Goal: Communication & Community: Connect with others

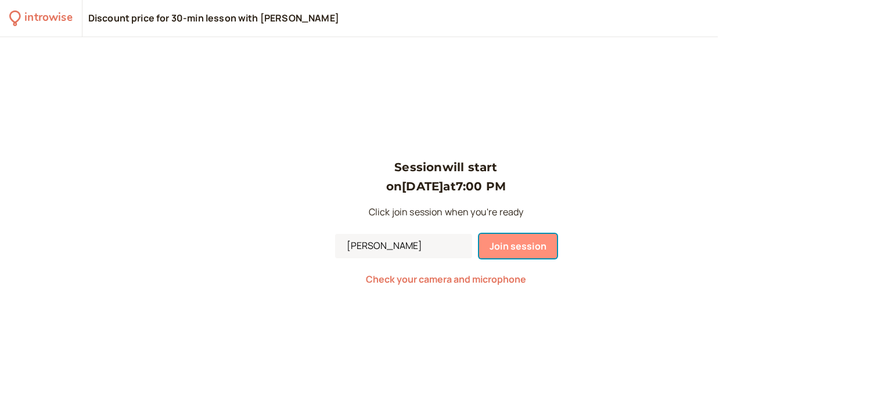
click at [530, 248] on span "Join session" at bounding box center [518, 246] width 57 height 13
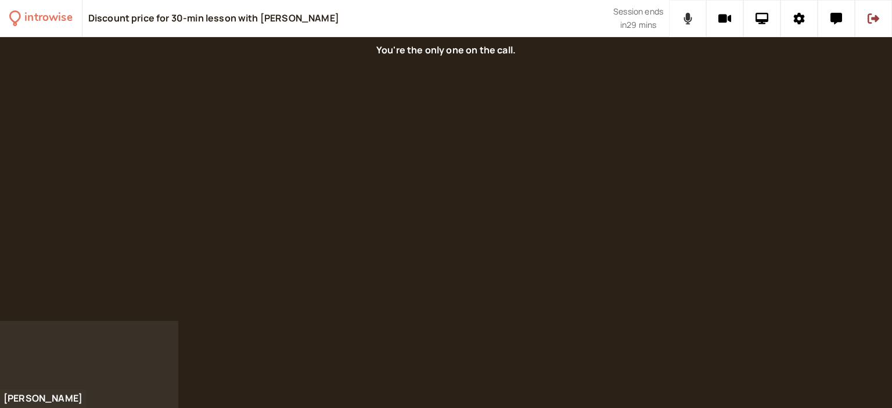
click at [692, 13] on icon at bounding box center [687, 19] width 9 height 12
click at [729, 15] on icon at bounding box center [724, 19] width 13 height 9
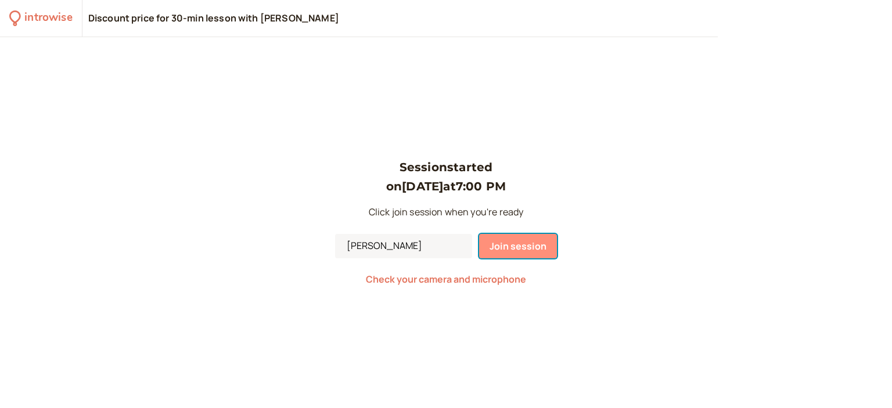
click at [549, 253] on button "Join session" at bounding box center [518, 246] width 78 height 24
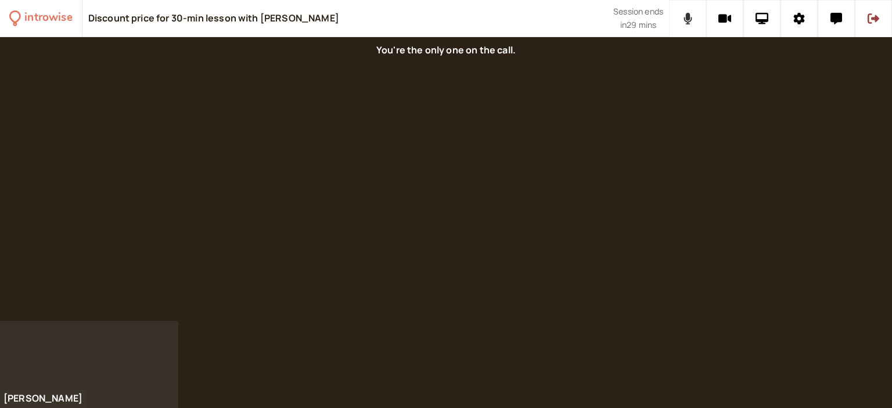
drag, startPoint x: 685, startPoint y: 23, endPoint x: 701, endPoint y: 16, distance: 17.2
click at [686, 23] on icon at bounding box center [687, 19] width 9 height 12
click at [713, 16] on button at bounding box center [724, 18] width 37 height 37
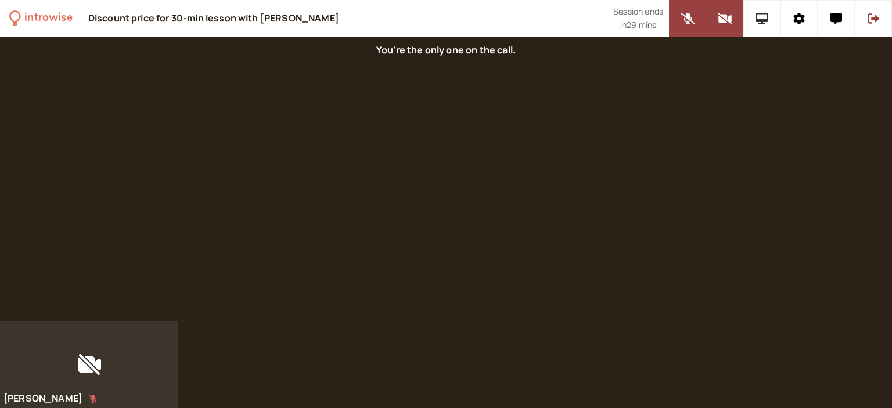
click at [767, 13] on icon at bounding box center [761, 19] width 13 height 12
click at [798, 13] on icon at bounding box center [799, 19] width 12 height 12
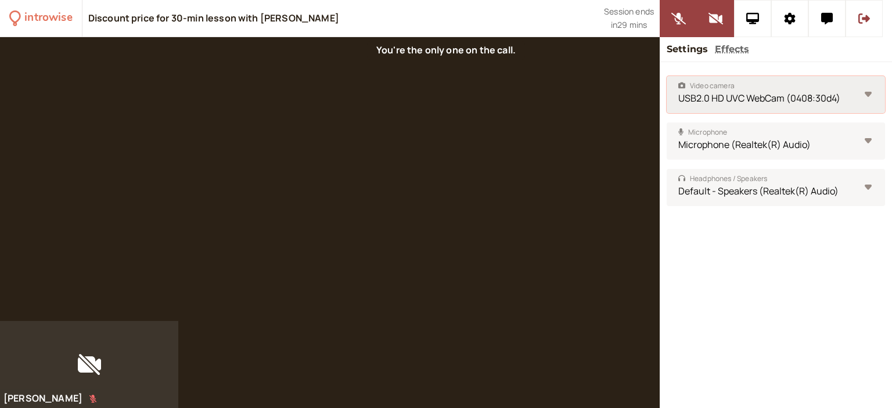
click at [855, 86] on select "USB2.0 HD UVC WebCam (0408:30d4)" at bounding box center [776, 94] width 218 height 37
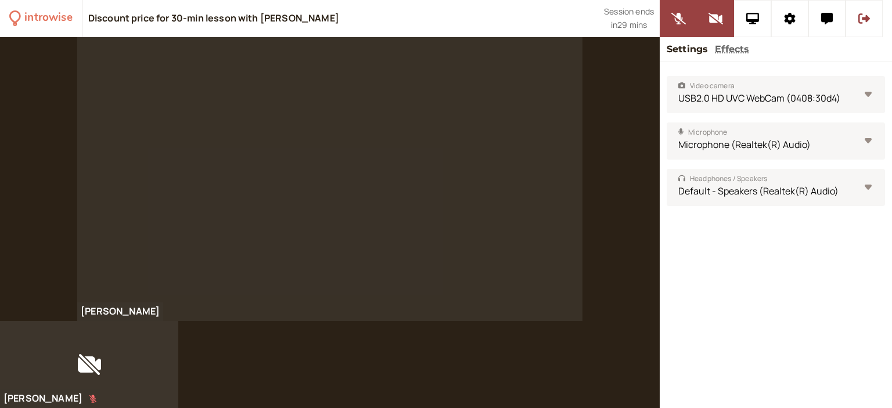
click at [588, 120] on div "[PERSON_NAME]" at bounding box center [330, 179] width 660 height 284
click at [720, 24] on button at bounding box center [715, 18] width 37 height 37
click at [688, 21] on button at bounding box center [678, 18] width 37 height 37
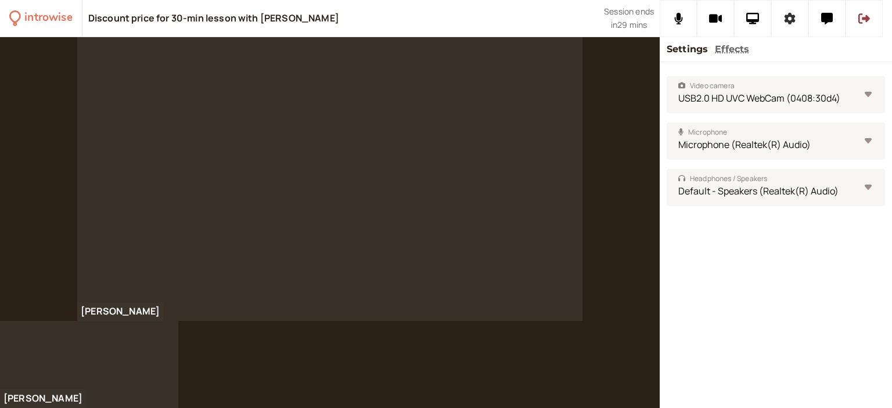
click at [791, 20] on icon at bounding box center [790, 19] width 11 height 12
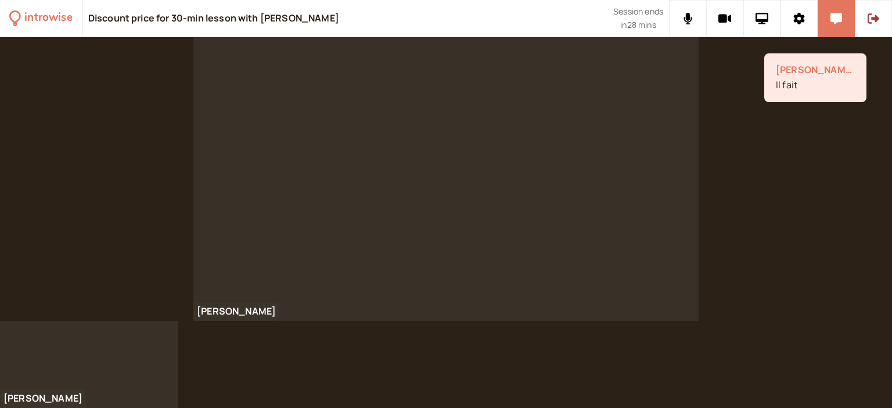
click at [165, 193] on div "[PERSON_NAME]" at bounding box center [446, 179] width 892 height 284
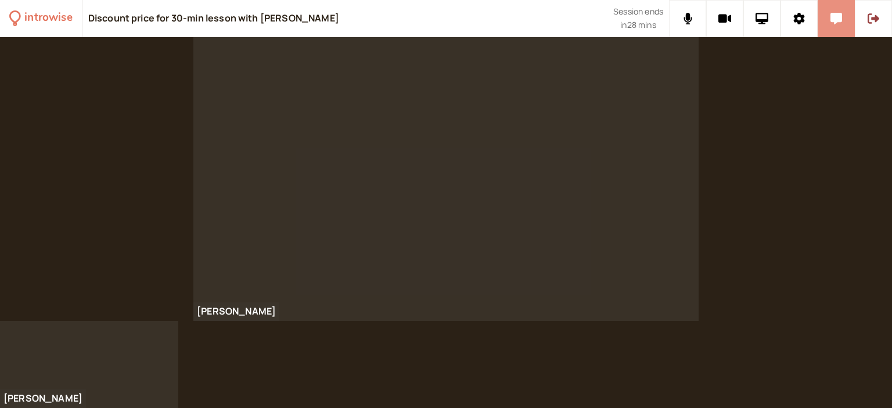
click at [843, 20] on button at bounding box center [836, 18] width 37 height 37
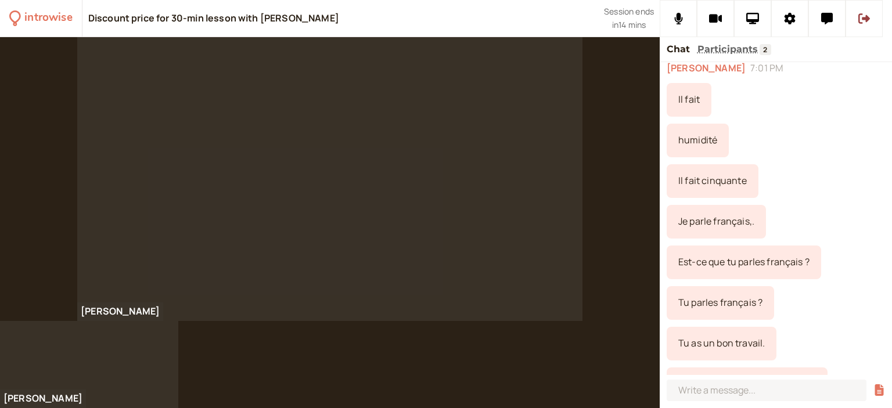
scroll to position [33, 0]
click at [826, 21] on icon at bounding box center [827, 19] width 12 height 12
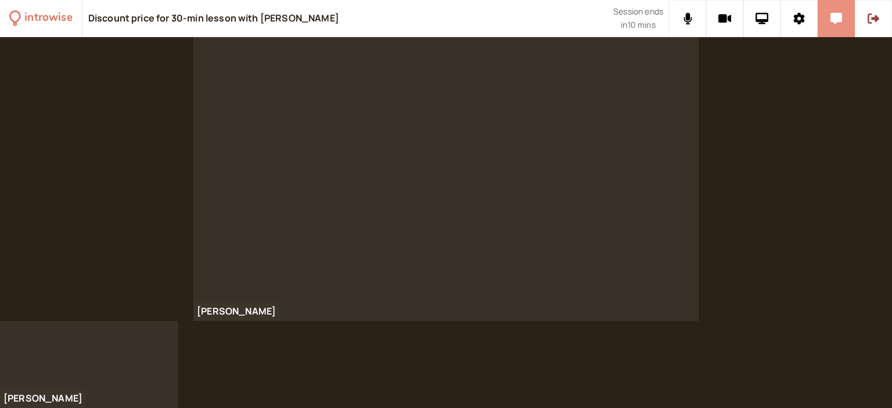
click at [843, 23] on button at bounding box center [836, 18] width 37 height 37
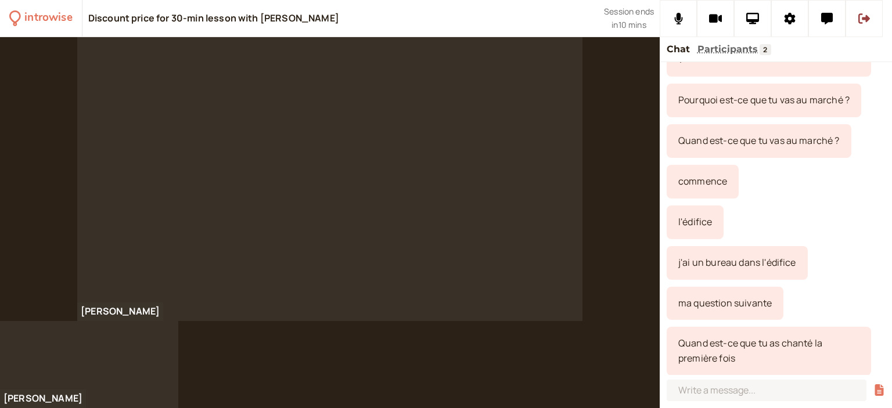
scroll to position [575, 0]
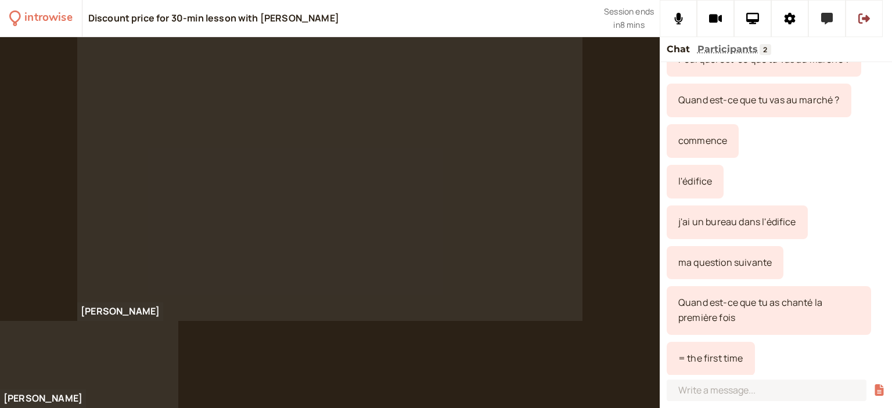
click at [820, 15] on button at bounding box center [826, 18] width 37 height 37
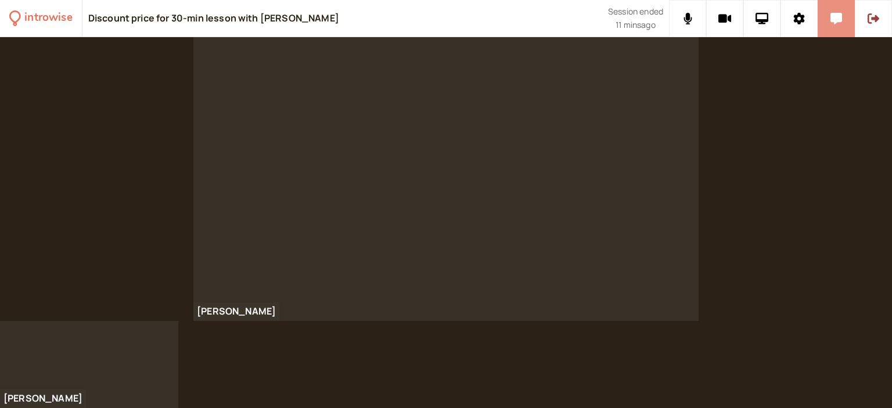
click at [828, 24] on button at bounding box center [836, 18] width 37 height 37
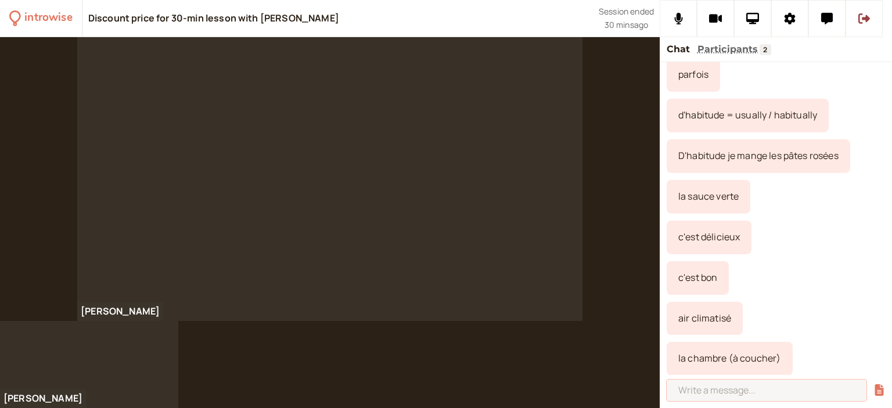
scroll to position [1808, 0]
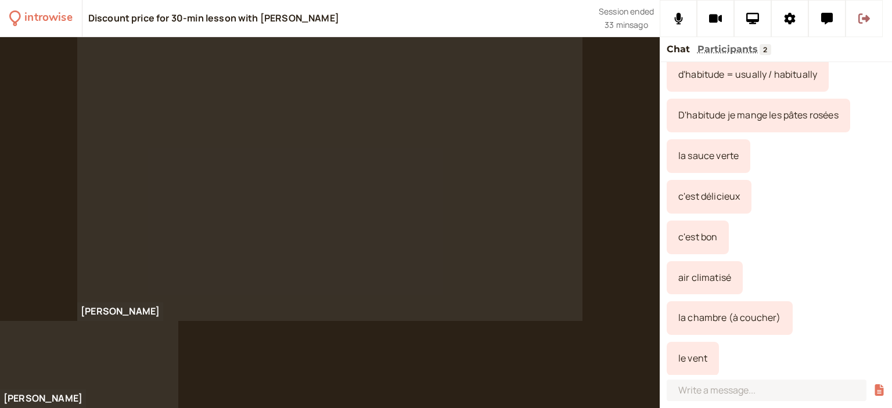
click at [866, 15] on icon at bounding box center [864, 18] width 12 height 10
